Goal: Task Accomplishment & Management: Complete application form

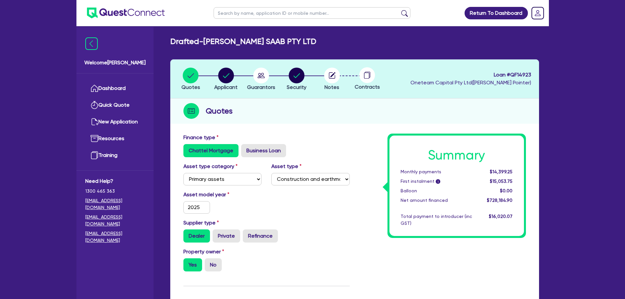
select select "PRIMARY_ASSETS"
select select "CONSTRUCTION_AND_EARTHMOVING_EQUIPMENT"
select select "PRIMARY_ASSETS"
select select "CONSTRUCTION_AND_EARTHMOVING_EQUIPMENT"
click at [128, 87] on link "Dashboard" at bounding box center [114, 88] width 59 height 17
